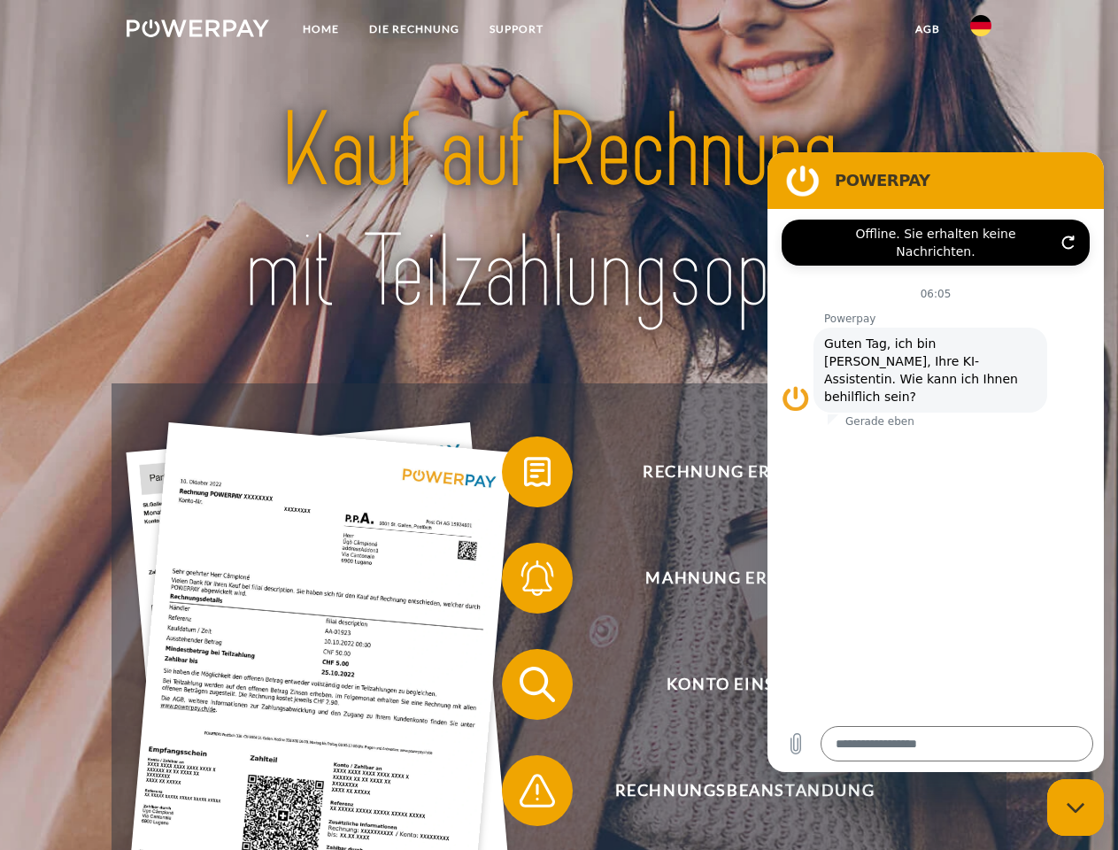
click at [197, 31] on img at bounding box center [198, 28] width 142 height 18
click at [980, 31] on img at bounding box center [980, 25] width 21 height 21
click at [927, 29] on link "agb" at bounding box center [927, 29] width 55 height 32
click at [524, 475] on span at bounding box center [510, 471] width 88 height 88
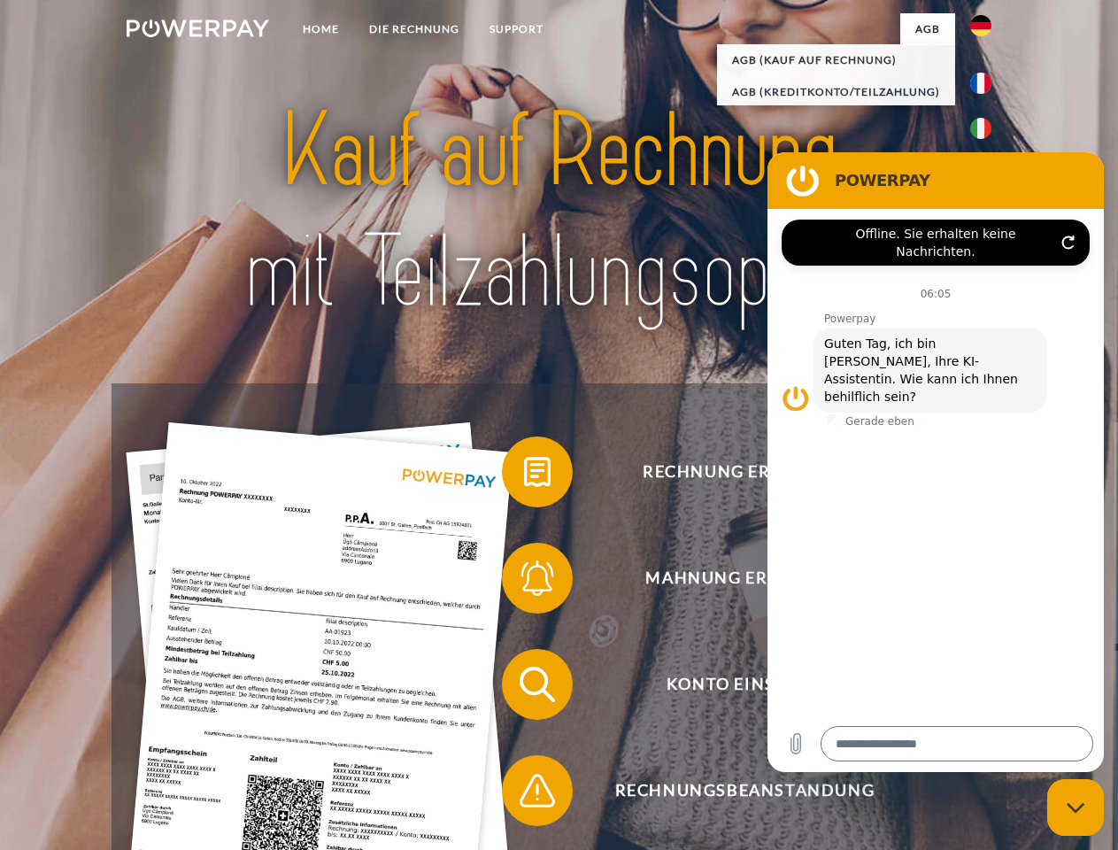
click at [524, 581] on div "Rechnung erhalten? Mahnung erhalten? Konto einsehen" at bounding box center [558, 737] width 894 height 708
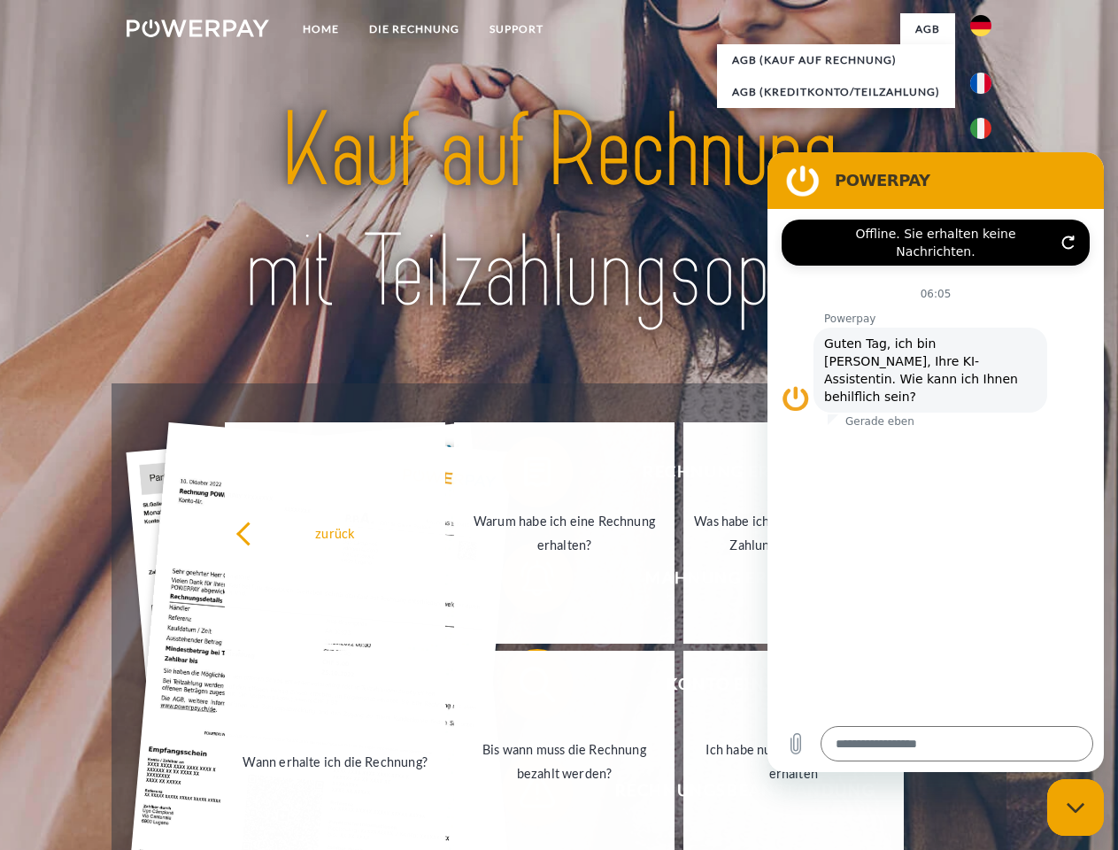
click at [524, 688] on link "Bis wann muss die Rechnung bezahlt werden?" at bounding box center [564, 760] width 220 height 221
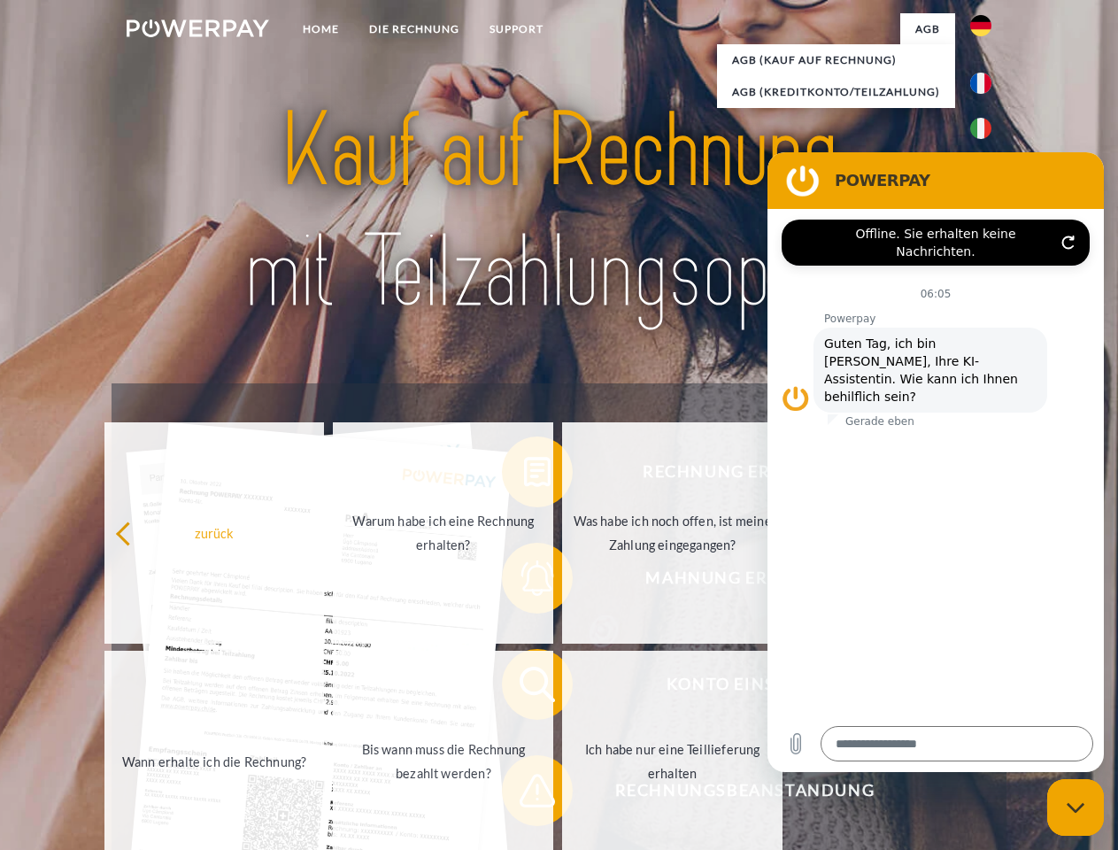
click at [524, 794] on span at bounding box center [510, 790] width 88 height 88
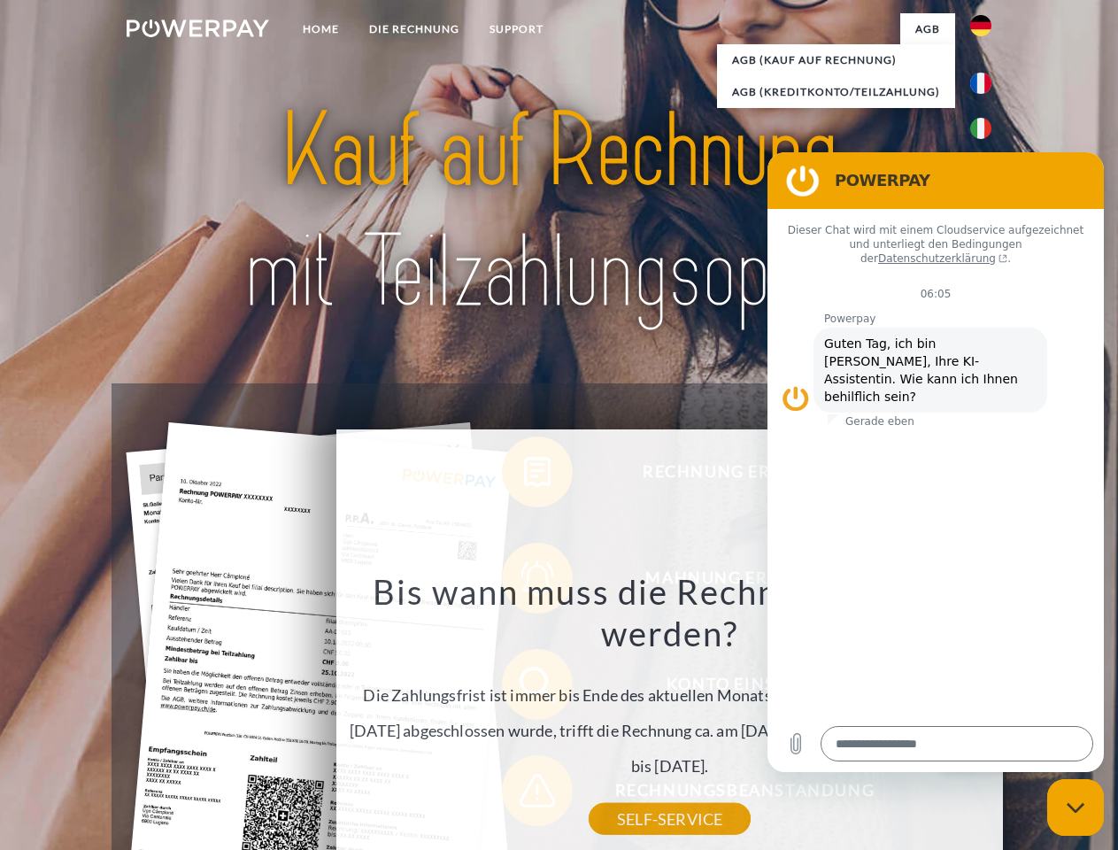
click at [1075, 807] on icon "Messaging-Fenster schließen" at bounding box center [1075, 808] width 19 height 12
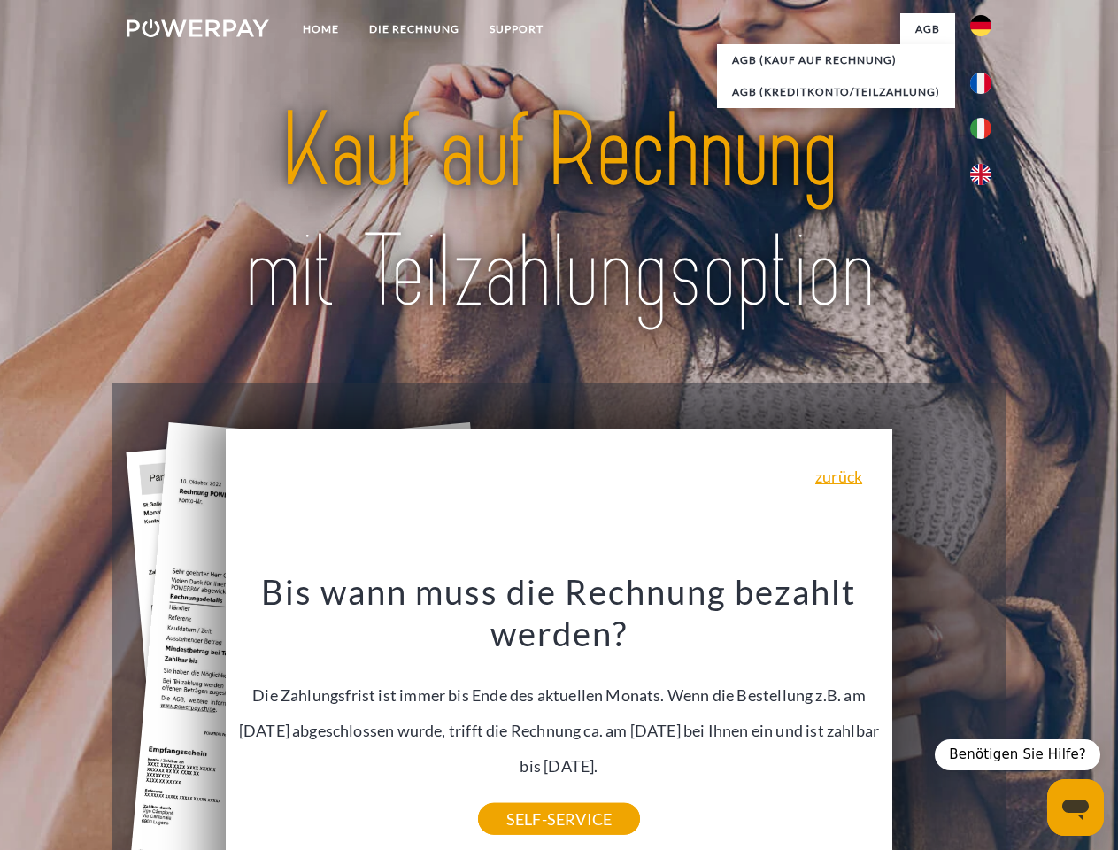
type textarea "*"
